Goal: Check status: Check status

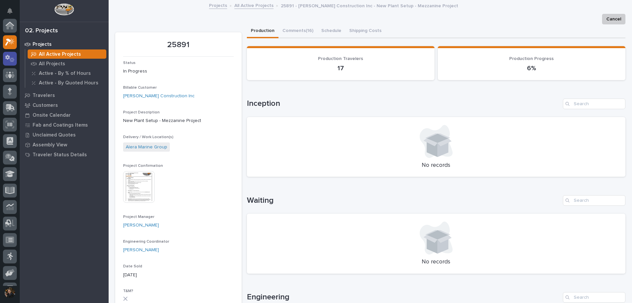
scroll to position [16, 0]
click at [9, 59] on icon at bounding box center [10, 58] width 4 height 7
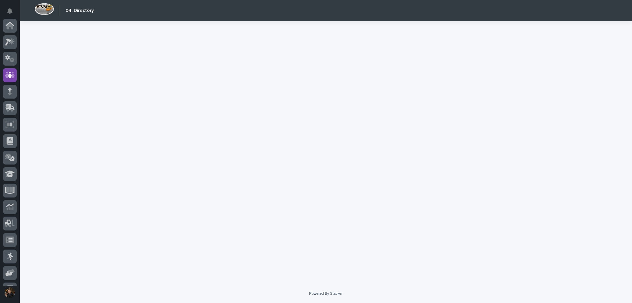
scroll to position [46, 0]
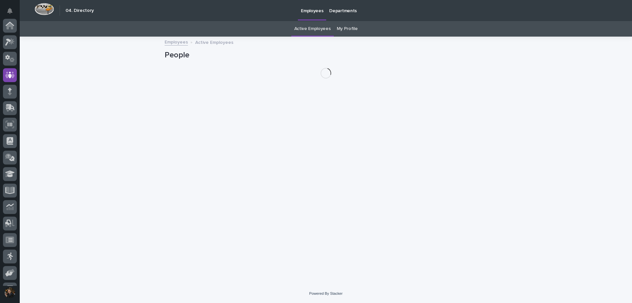
scroll to position [46, 0]
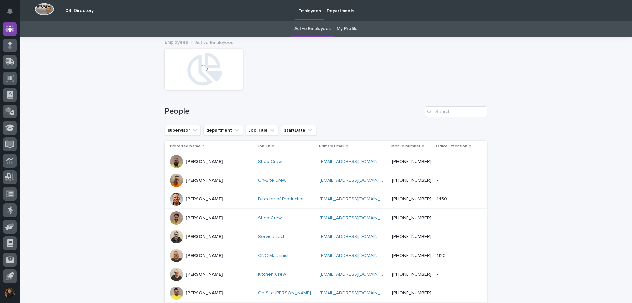
click at [346, 31] on link "My Profile" at bounding box center [347, 28] width 21 height 15
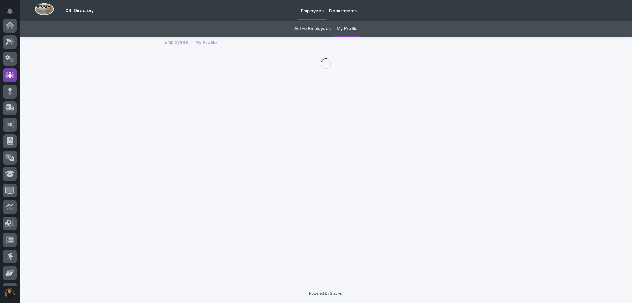
scroll to position [46, 0]
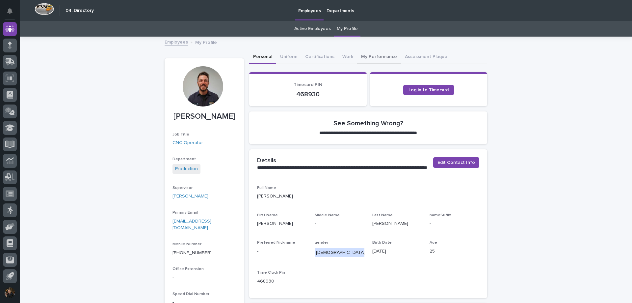
click at [380, 62] on button "My Performance" at bounding box center [379, 57] width 44 height 14
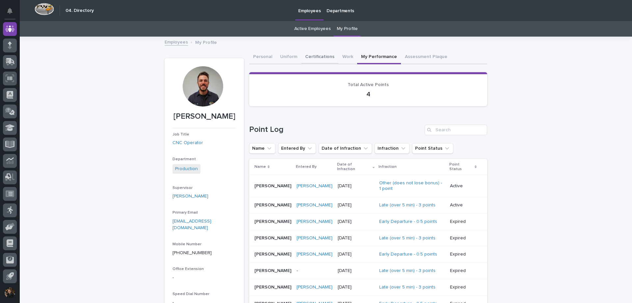
click at [323, 54] on button "Certifications" at bounding box center [319, 57] width 37 height 14
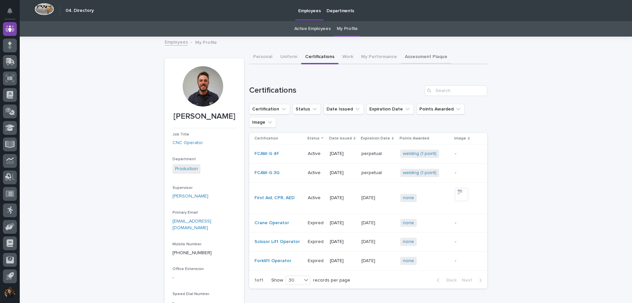
click at [401, 53] on button "Assessment Plaque" at bounding box center [426, 57] width 50 height 14
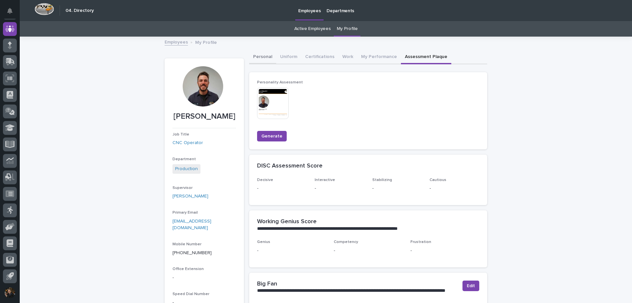
click at [266, 60] on button "Personal" at bounding box center [262, 57] width 27 height 14
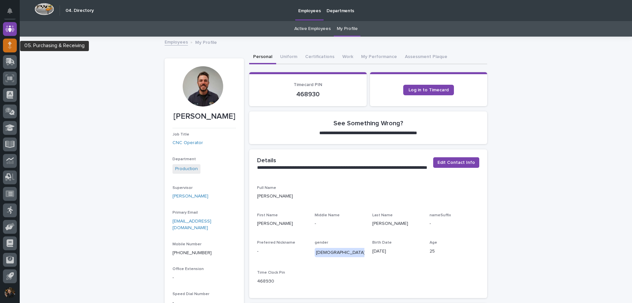
click at [6, 48] on div at bounding box center [10, 46] width 14 height 14
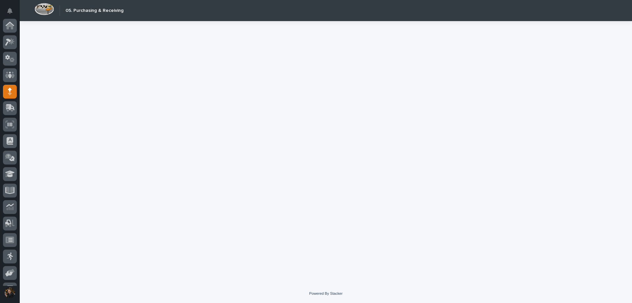
scroll to position [46, 0]
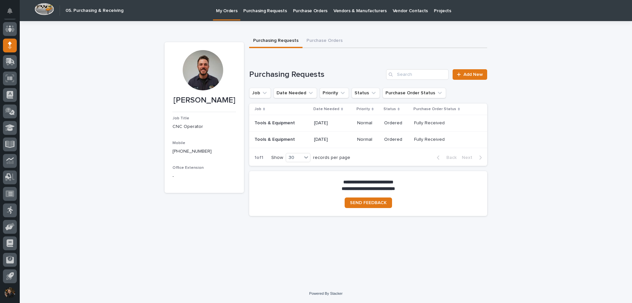
click at [357, 126] on div "Normal" at bounding box center [368, 123] width 22 height 11
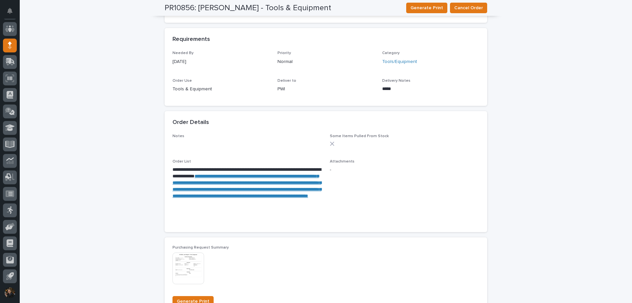
scroll to position [296, 0]
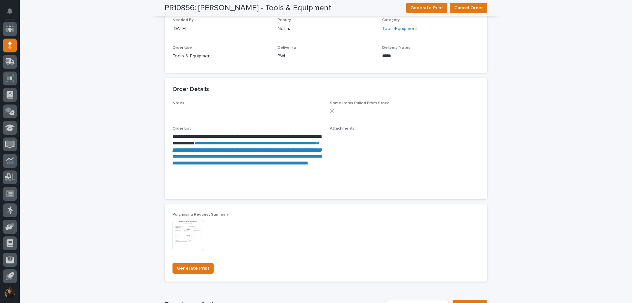
click at [182, 237] on img at bounding box center [189, 235] width 32 height 32
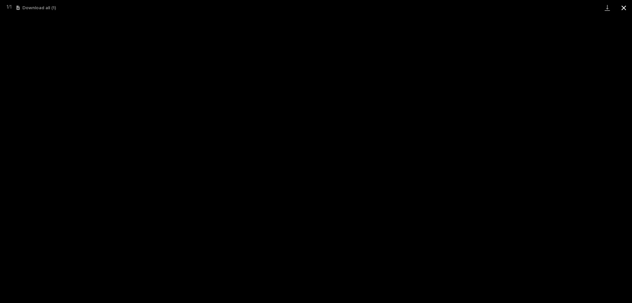
click at [622, 3] on button "Close gallery" at bounding box center [624, 7] width 16 height 15
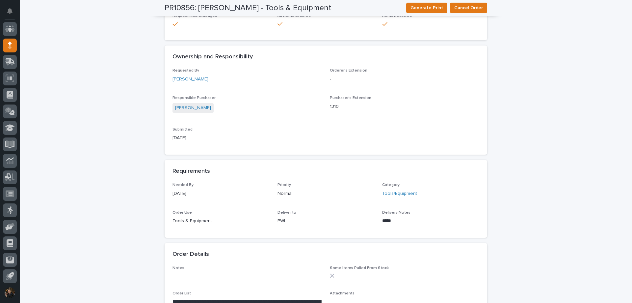
scroll to position [33, 0]
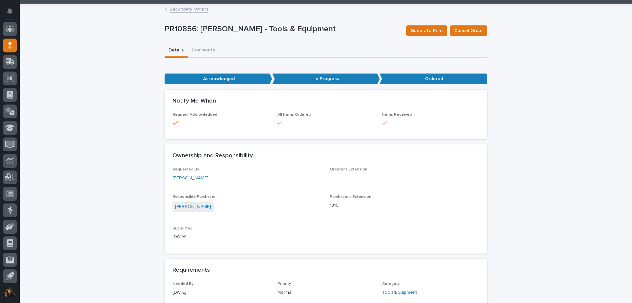
click at [165, 10] on icon at bounding box center [166, 9] width 2 height 3
click at [171, 8] on link "Back to My Orders" at bounding box center [189, 9] width 39 height 8
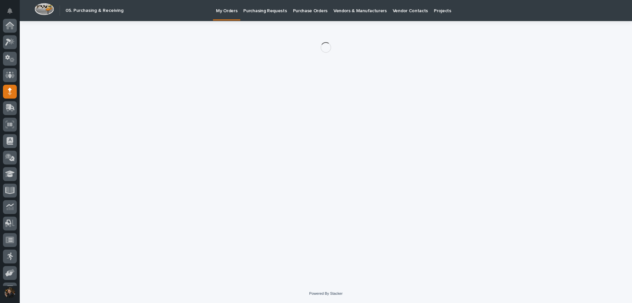
scroll to position [46, 0]
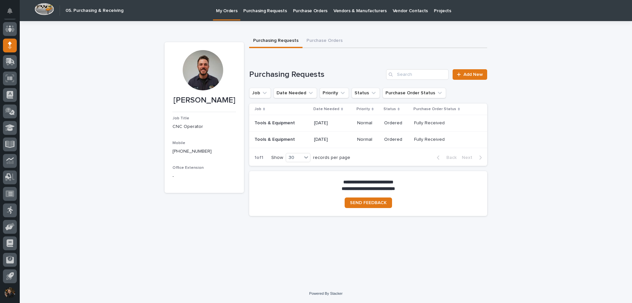
click at [312, 138] on td "[DATE]" at bounding box center [332, 139] width 43 height 16
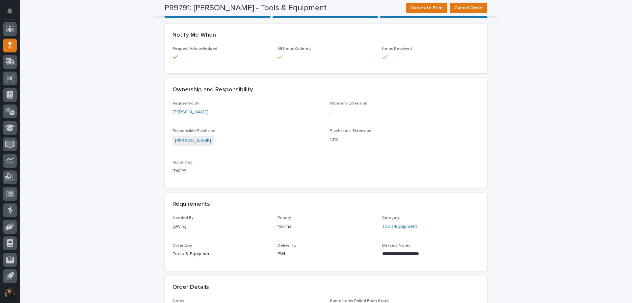
scroll to position [263, 0]
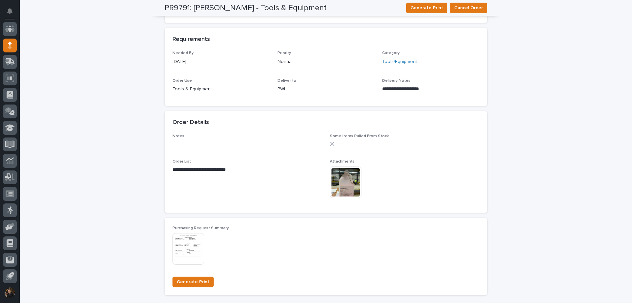
click at [350, 182] on img at bounding box center [346, 182] width 32 height 32
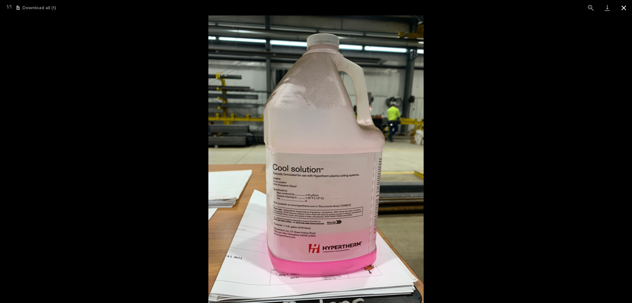
click at [621, 7] on button "Close gallery" at bounding box center [624, 7] width 16 height 15
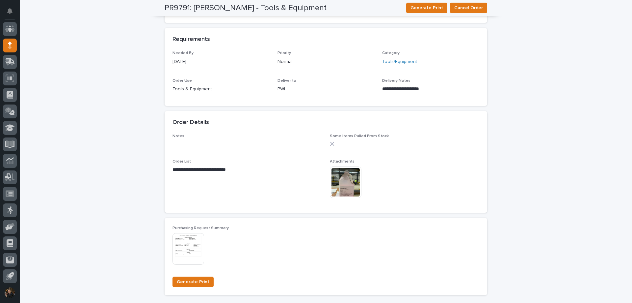
click at [188, 249] on img at bounding box center [189, 249] width 32 height 32
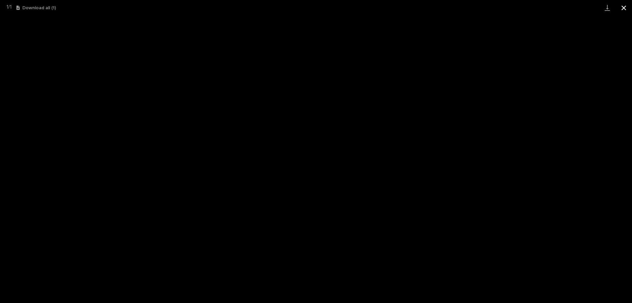
click at [628, 11] on button "Close gallery" at bounding box center [624, 7] width 16 height 15
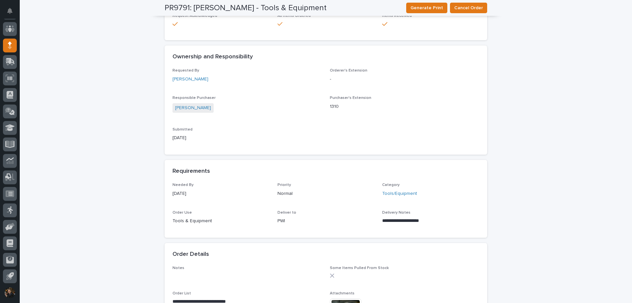
scroll to position [0, 0]
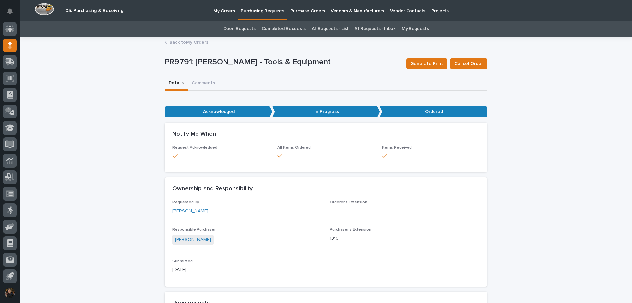
click at [173, 39] on link "Back to My Orders" at bounding box center [189, 42] width 39 height 8
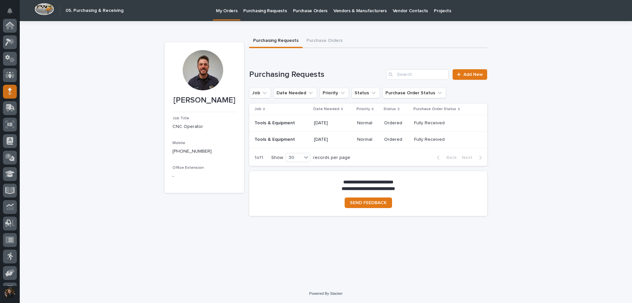
scroll to position [46, 0]
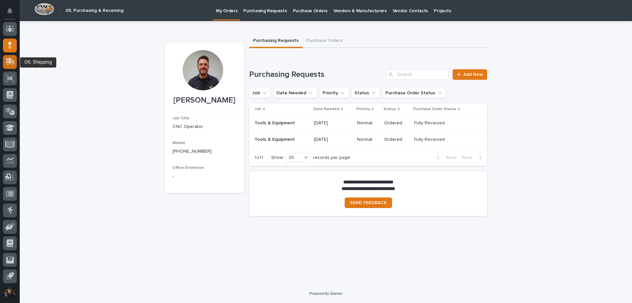
click at [8, 59] on icon at bounding box center [10, 61] width 9 height 6
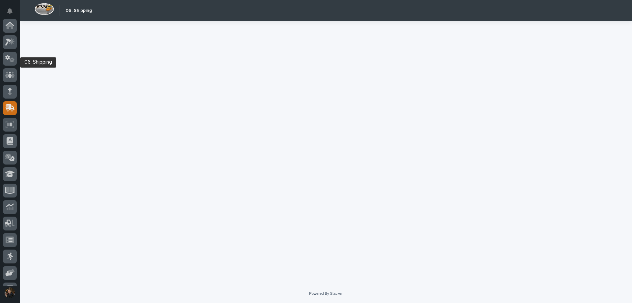
scroll to position [46, 0]
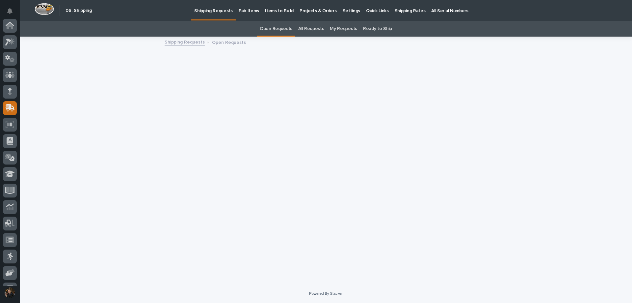
scroll to position [46, 0]
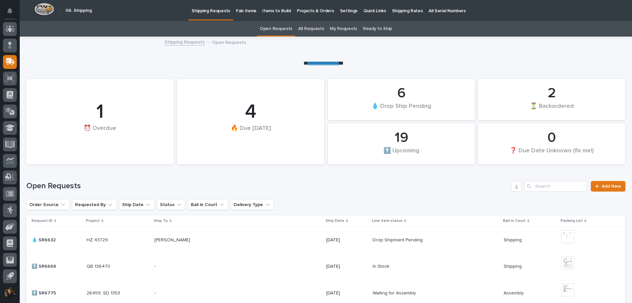
click at [132, 143] on div "⏰ Overdue" at bounding box center [100, 134] width 125 height 21
